Goal: Task Accomplishment & Management: Complete application form

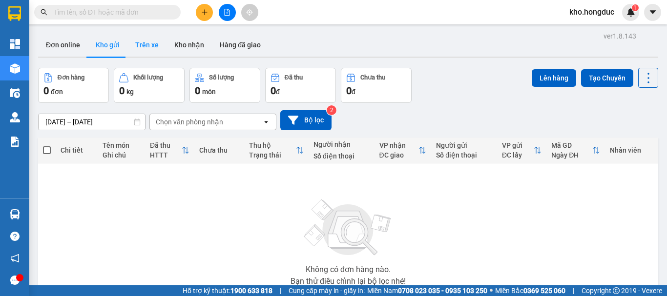
click at [152, 46] on button "Trên xe" at bounding box center [146, 44] width 39 height 23
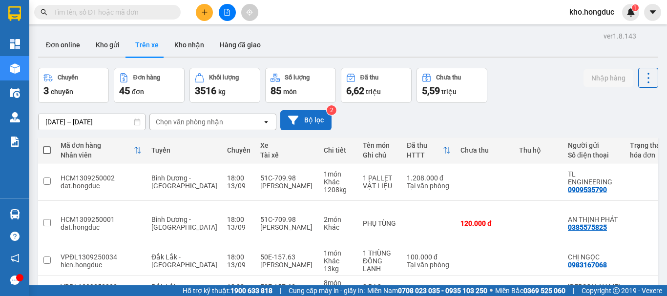
click at [314, 120] on button "Bộ lọc" at bounding box center [305, 120] width 51 height 20
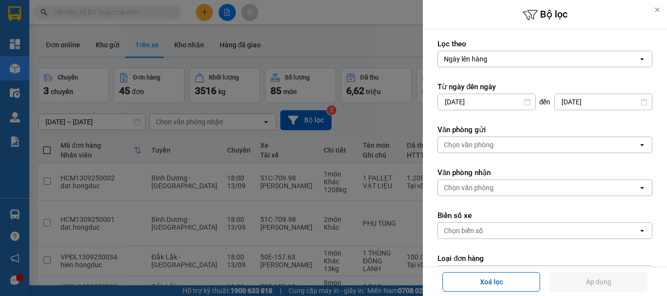
click at [464, 105] on input "13/09/2025" at bounding box center [486, 102] width 97 height 16
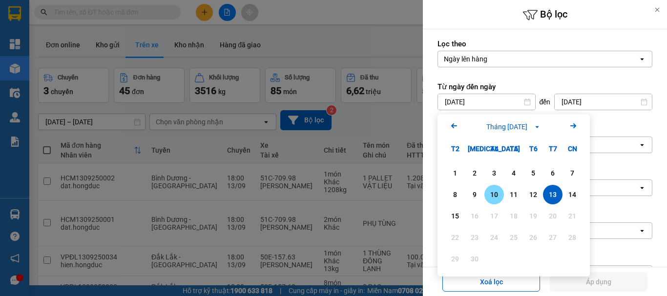
drag, startPoint x: 493, startPoint y: 192, endPoint x: 493, endPoint y: 182, distance: 9.8
click at [493, 191] on div "10" at bounding box center [494, 195] width 14 height 12
type input "10/09/2025"
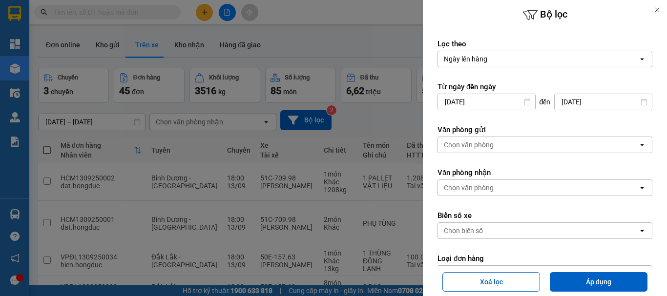
click at [486, 149] on div "Chọn văn phòng" at bounding box center [469, 145] width 50 height 10
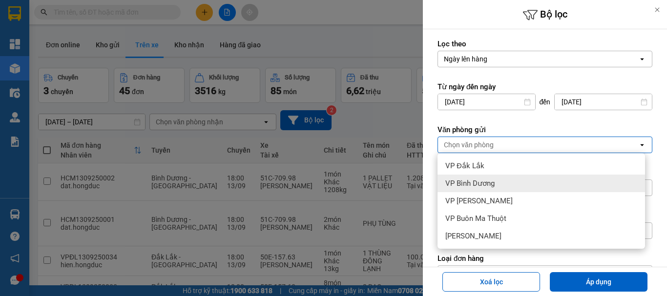
click at [469, 185] on span "VP Bình Dương" at bounding box center [469, 184] width 49 height 10
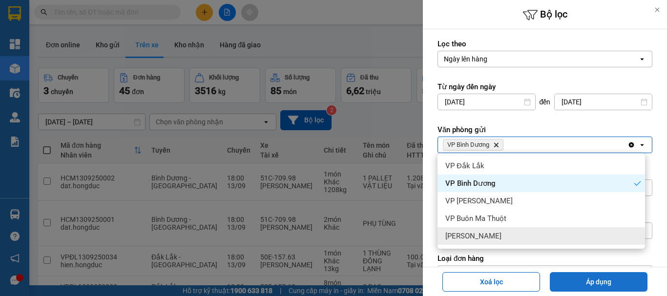
click at [580, 276] on button "Áp dụng" at bounding box center [598, 282] width 98 height 20
type input "10/09/2025 – 15/09/2025"
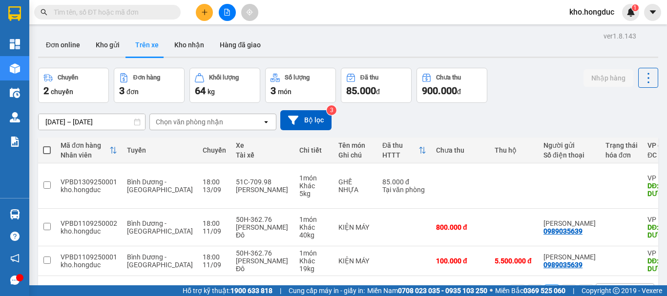
scroll to position [45, 0]
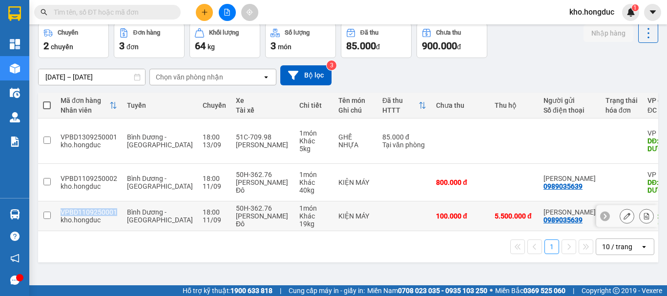
drag, startPoint x: 60, startPoint y: 189, endPoint x: 105, endPoint y: 184, distance: 45.6
click at [112, 202] on td "VPBD1109250001 kho.hongduc" at bounding box center [89, 217] width 66 height 30
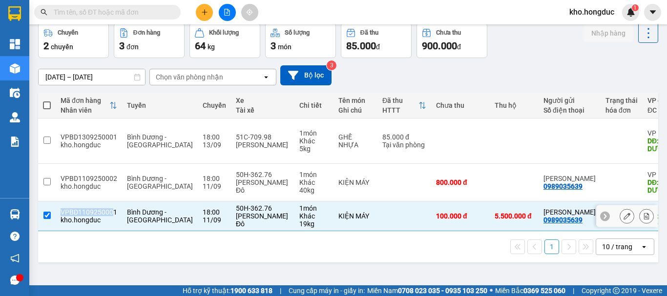
copy div "VPBD110925000"
drag, startPoint x: 311, startPoint y: 190, endPoint x: 347, endPoint y: 191, distance: 36.1
click at [348, 202] on tr "VPBD1109250001 kho.hongduc Bình Dương - Đắk Lắk 18:00 11/09 50H-362.76 Nguyễn K…" at bounding box center [460, 217] width 844 height 30
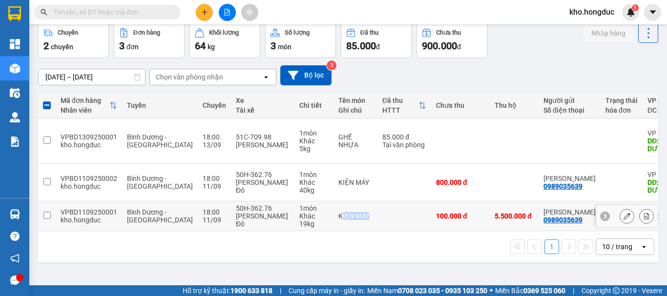
click at [377, 202] on td at bounding box center [404, 217] width 54 height 30
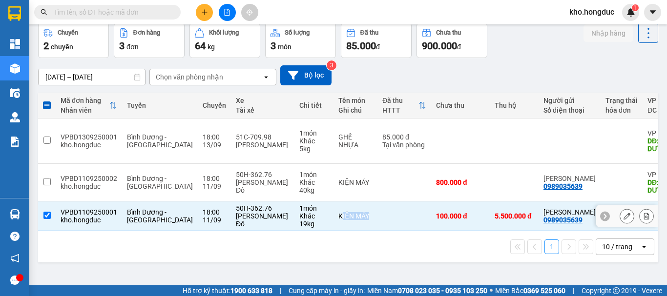
click at [377, 202] on td at bounding box center [404, 217] width 54 height 30
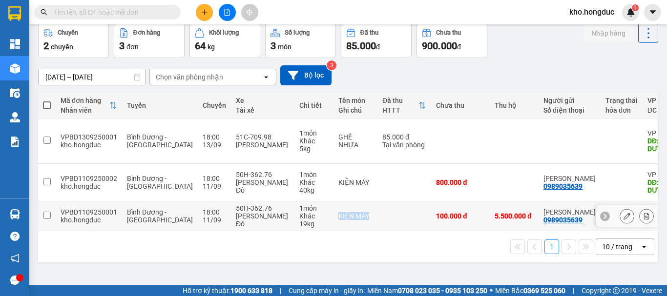
drag, startPoint x: 348, startPoint y: 189, endPoint x: 308, endPoint y: 193, distance: 40.6
click at [308, 202] on tr "VPBD1109250001 kho.hongduc Bình Dương - Đắk Lắk 18:00 11/09 50H-362.76 Nguyễn K…" at bounding box center [460, 217] width 844 height 30
checkbox input "true"
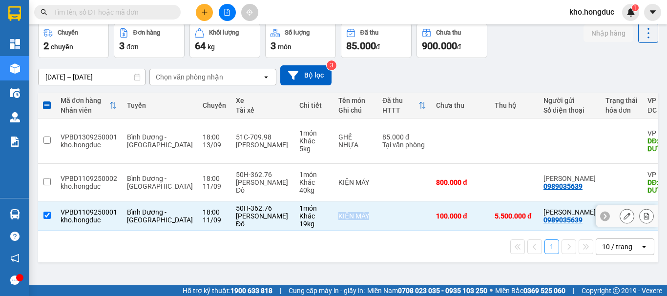
copy tr "KIỆN MÁY"
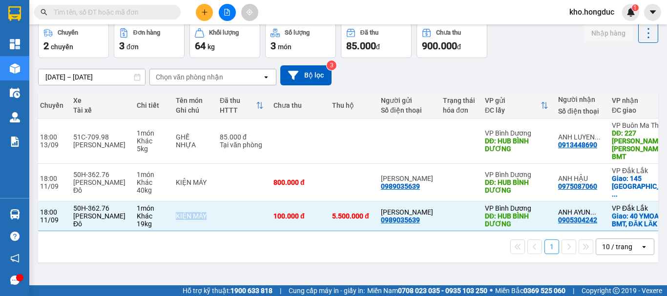
scroll to position [0, 188]
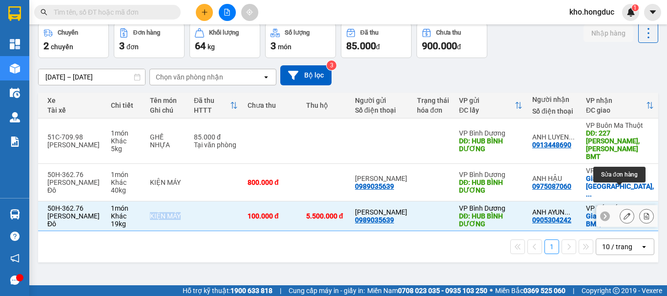
click at [623, 213] on icon at bounding box center [626, 216] width 7 height 7
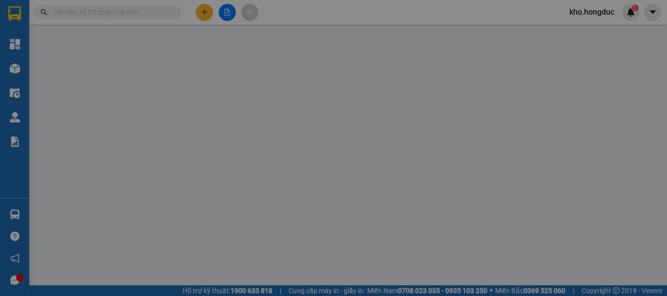
type input "0989035639"
type input "Trần Sơn Ân"
type input "HUB BÌNH DƯƠNG"
type input "0905304242"
type input "ANH AYUN ALI"
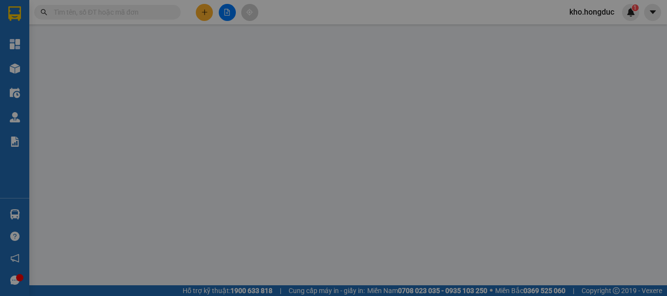
checkbox input "true"
type input "40 YMOAN, BMT, ĐĂK LĂK"
type input "100.000"
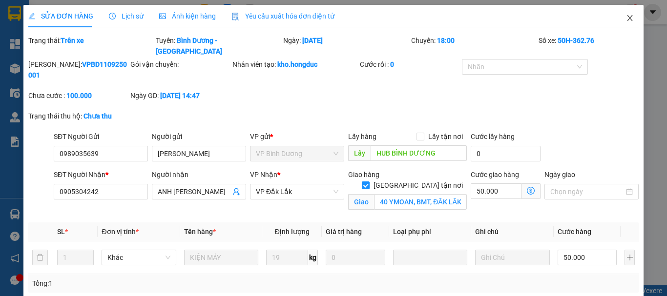
click at [627, 17] on icon "close" at bounding box center [629, 18] width 5 height 6
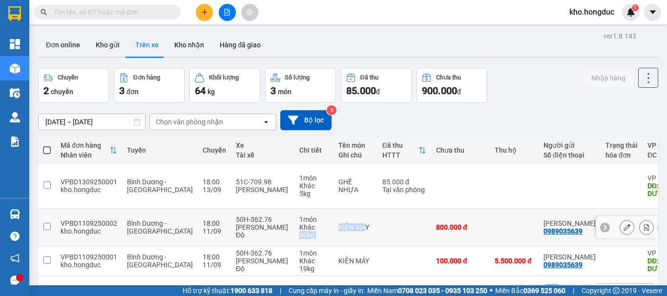
drag, startPoint x: 302, startPoint y: 206, endPoint x: 339, endPoint y: 211, distance: 37.8
click at [335, 212] on tr "VPBD1109250002 kho.hongduc Bình Dương - Đắk Lắk 18:00 11/09 50H-362.76 Nguyễn K…" at bounding box center [460, 228] width 844 height 38
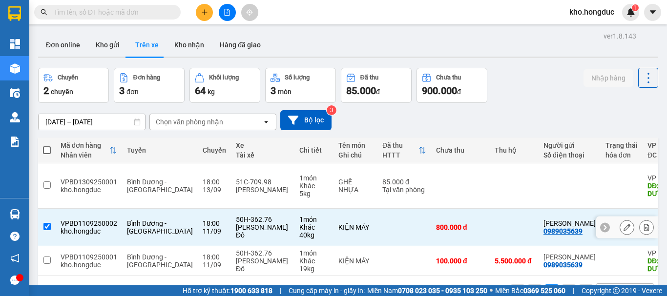
click at [377, 210] on td at bounding box center [404, 228] width 54 height 38
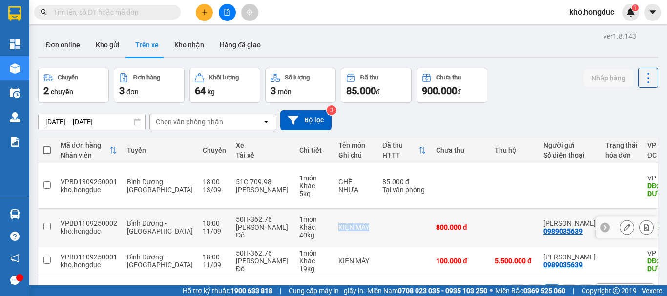
drag, startPoint x: 363, startPoint y: 204, endPoint x: 307, endPoint y: 207, distance: 55.7
click at [307, 209] on tr "VPBD1109250002 kho.hongduc Bình Dương - Đắk Lắk 18:00 11/09 50H-362.76 Nguyễn K…" at bounding box center [460, 228] width 844 height 38
checkbox input "true"
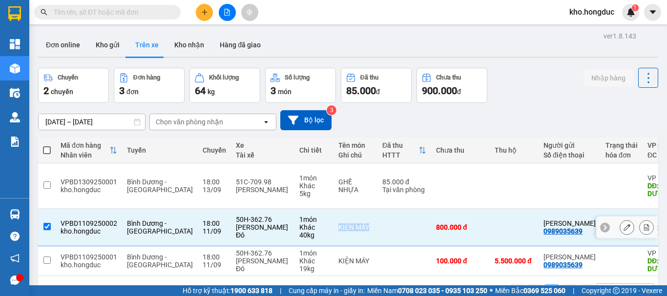
copy tr "KIỆN MÁY"
click at [623, 224] on icon at bounding box center [626, 227] width 7 height 7
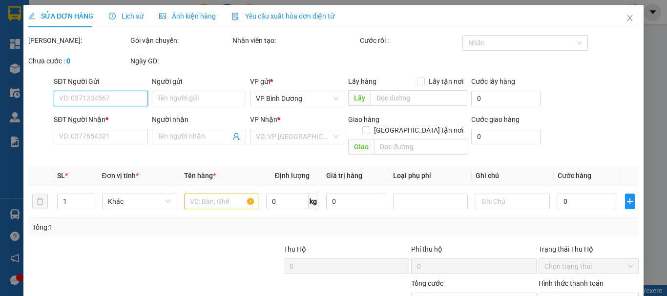
type input "0989035639"
type input "Trần Sơn Ân"
type input "HUB BÌNH DƯƠNG"
type input "0975087060"
type input "ANH HẬU"
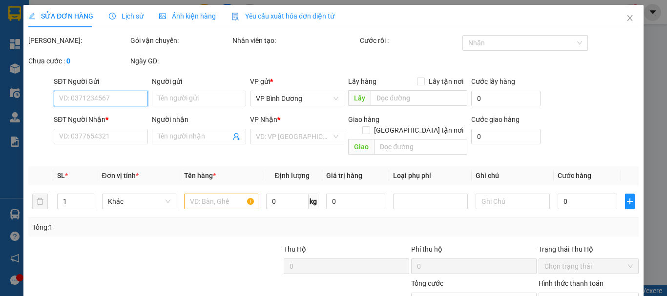
checkbox input "true"
type input "145 ĐIỆN BIÊN PHỦ, EADRANG, ĐAK LAK"
type input "800.000"
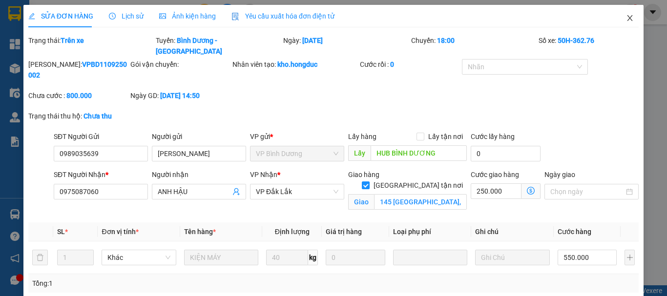
click at [617, 20] on span "Close" at bounding box center [629, 18] width 27 height 27
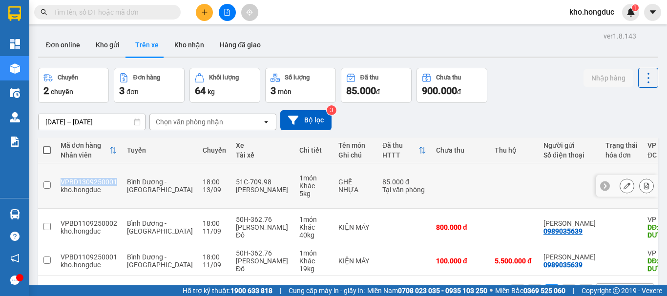
drag, startPoint x: 61, startPoint y: 172, endPoint x: 115, endPoint y: 174, distance: 53.7
click at [115, 174] on td "VPBD1309250001 kho.hongduc" at bounding box center [89, 185] width 66 height 45
copy div "VPBD1309250001"
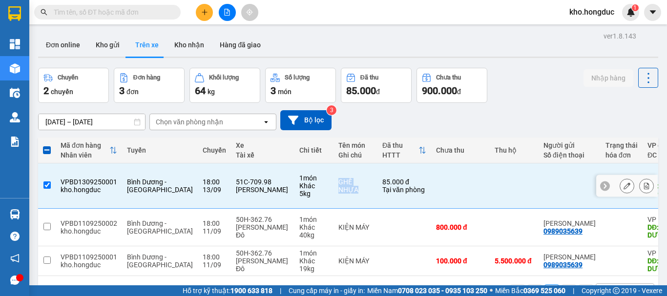
drag, startPoint x: 310, startPoint y: 177, endPoint x: 342, endPoint y: 180, distance: 32.3
click at [342, 180] on div "GHẾ NHỰA" at bounding box center [355, 186] width 34 height 16
checkbox input "false"
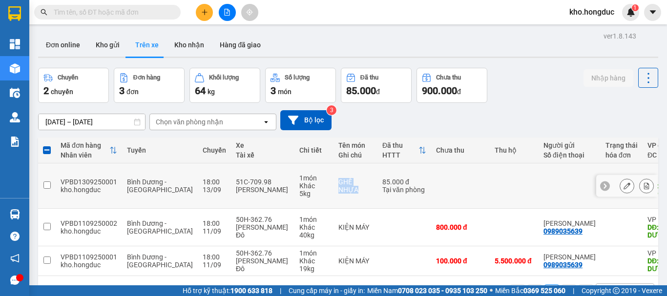
copy div "GHẾ NHỰA"
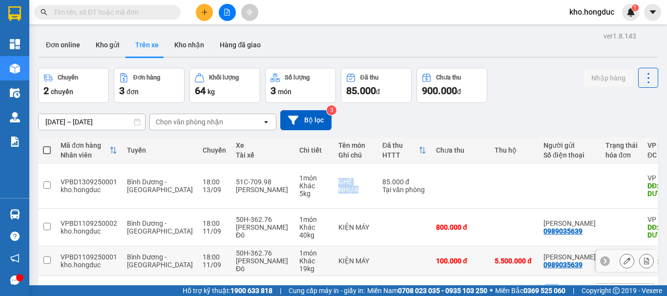
drag, startPoint x: 284, startPoint y: 251, endPoint x: 363, endPoint y: 248, distance: 79.1
click at [360, 250] on tr "VPBD1109250001 kho.hongduc Bình Dương - Đắk Lắk 18:00 11/09 50H-362.76 Nguyễn K…" at bounding box center [460, 261] width 844 height 30
checkbox input "true"
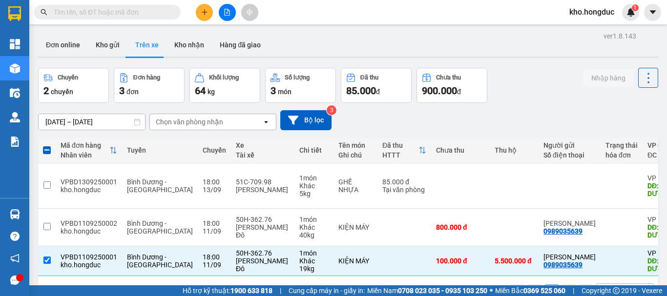
drag, startPoint x: 360, startPoint y: 258, endPoint x: 445, endPoint y: 261, distance: 84.5
click at [445, 276] on div "1 10 / trang open" at bounding box center [348, 291] width 620 height 31
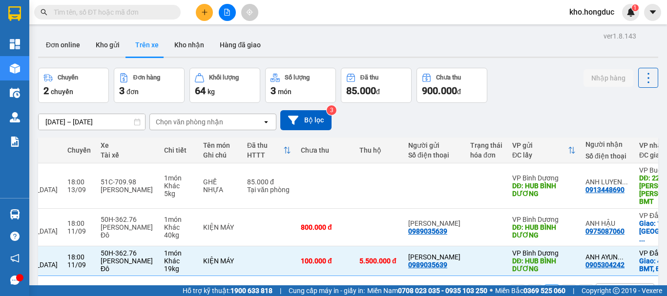
scroll to position [0, 188]
